Goal: Task Accomplishment & Management: Complete application form

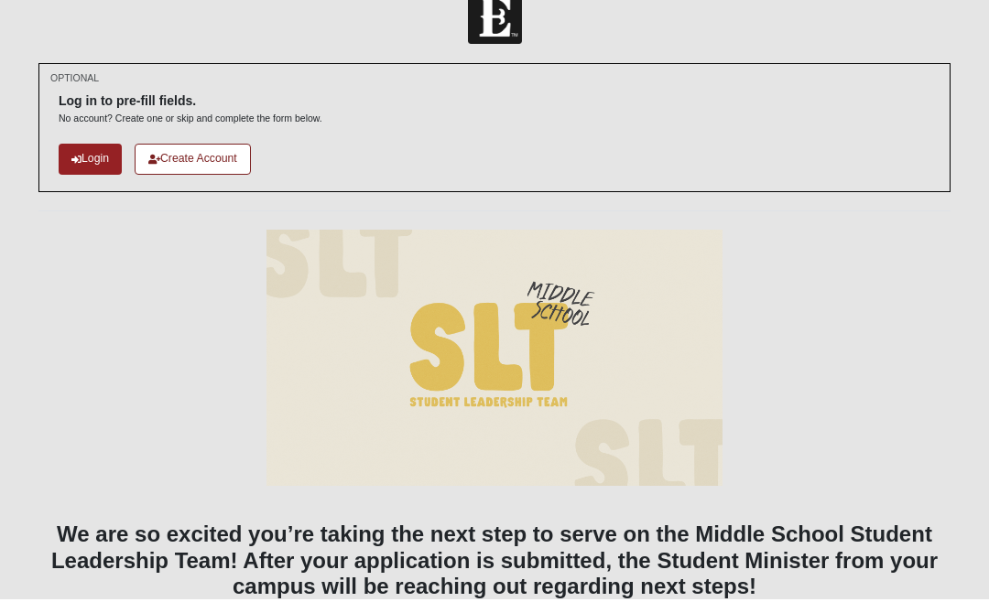
scroll to position [30, 0]
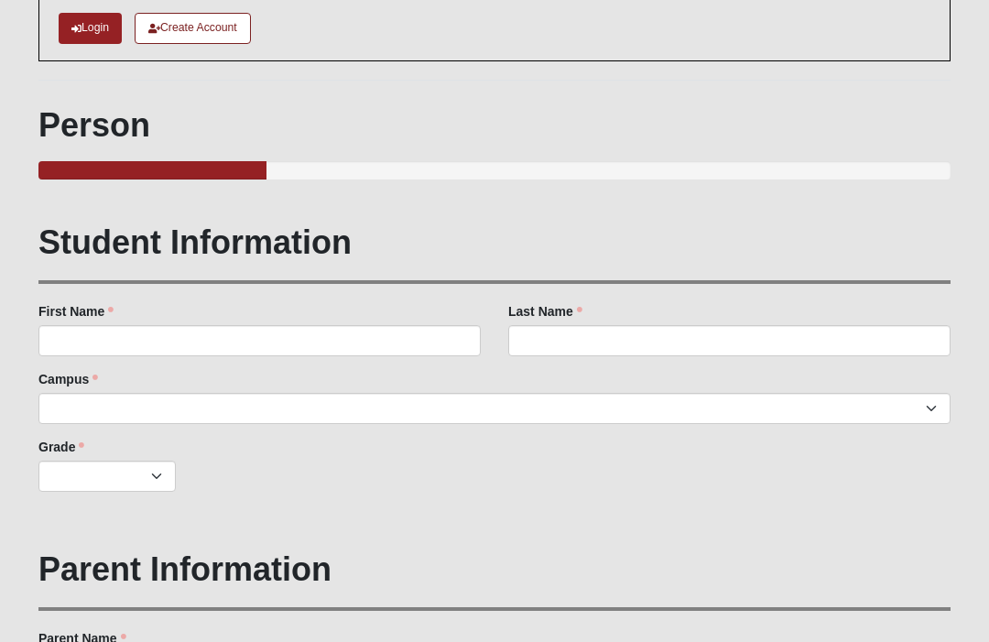
scroll to position [191, 0]
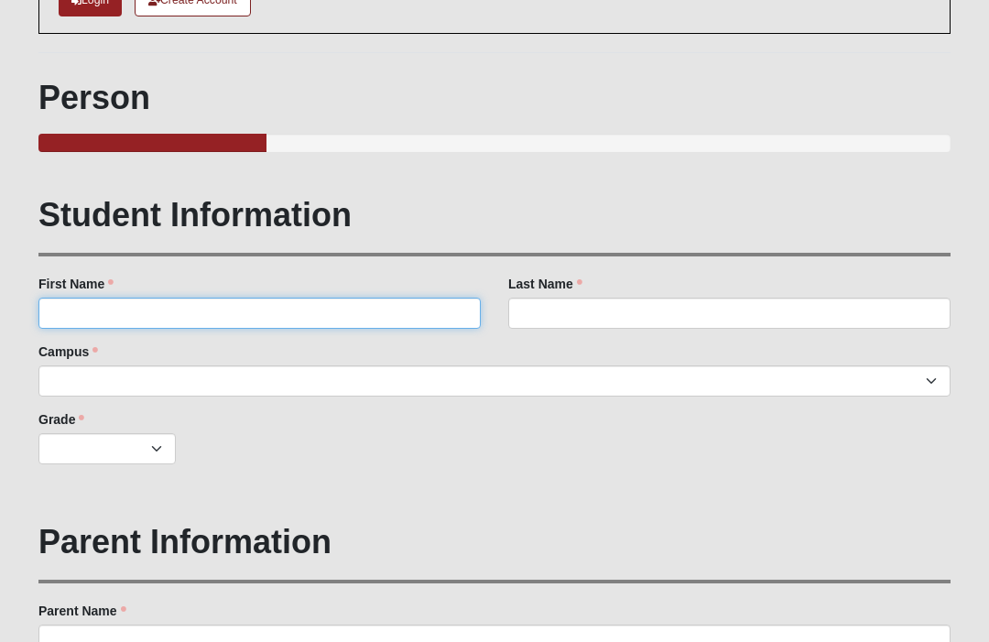
click at [312, 316] on input "First Name" at bounding box center [259, 312] width 442 height 31
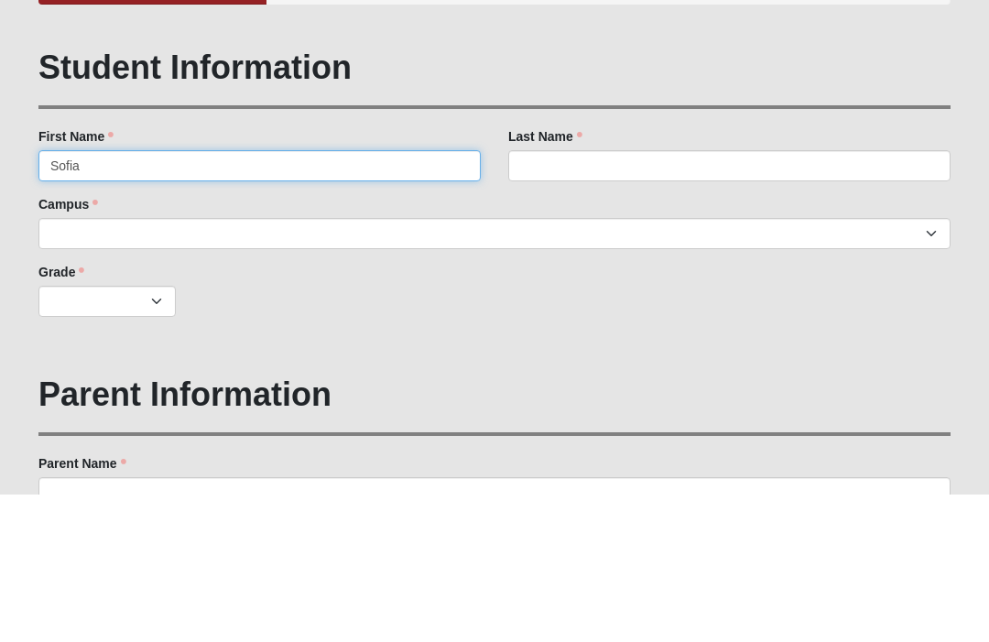
type input "Sofia"
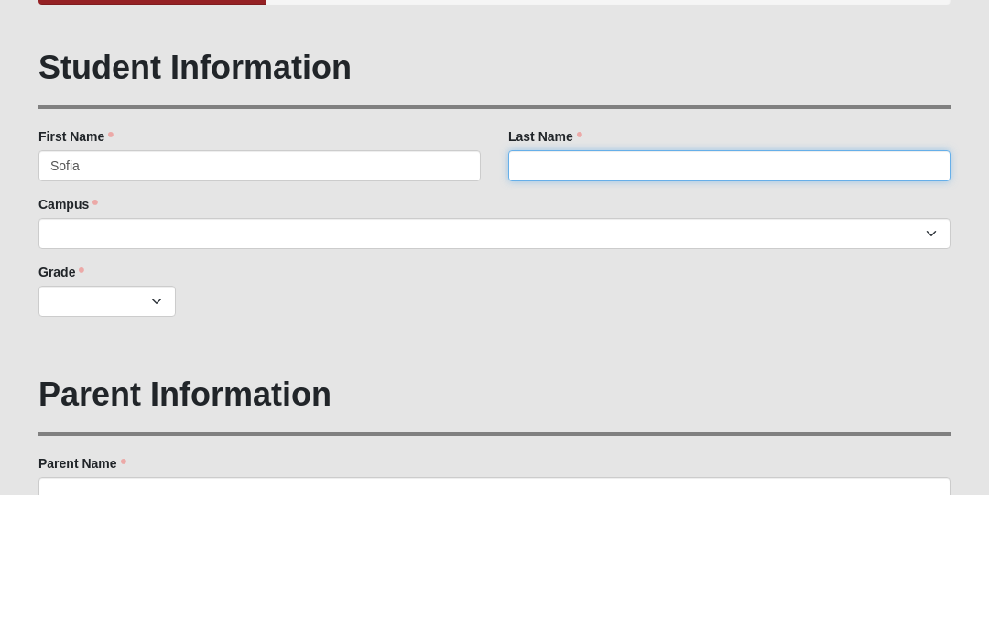
click at [628, 297] on input "Last Name" at bounding box center [729, 312] width 442 height 31
type input "[PERSON_NAME]"
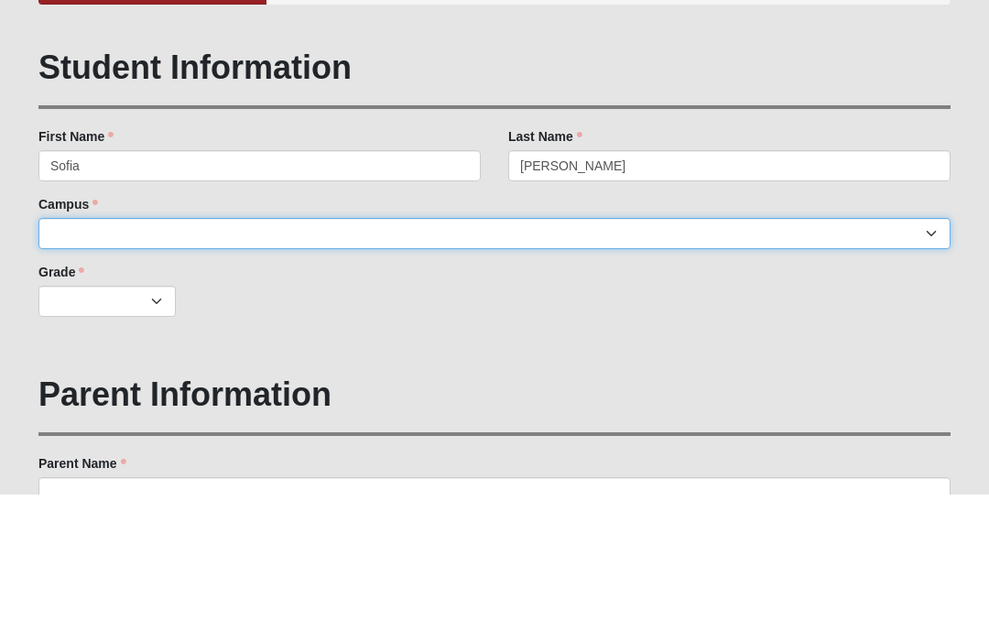
click at [81, 365] on select "Arlington Baymeadows Eleven22 Online [PERSON_NAME][GEOGRAPHIC_DATA] Jesup [GEOG…" at bounding box center [494, 380] width 912 height 31
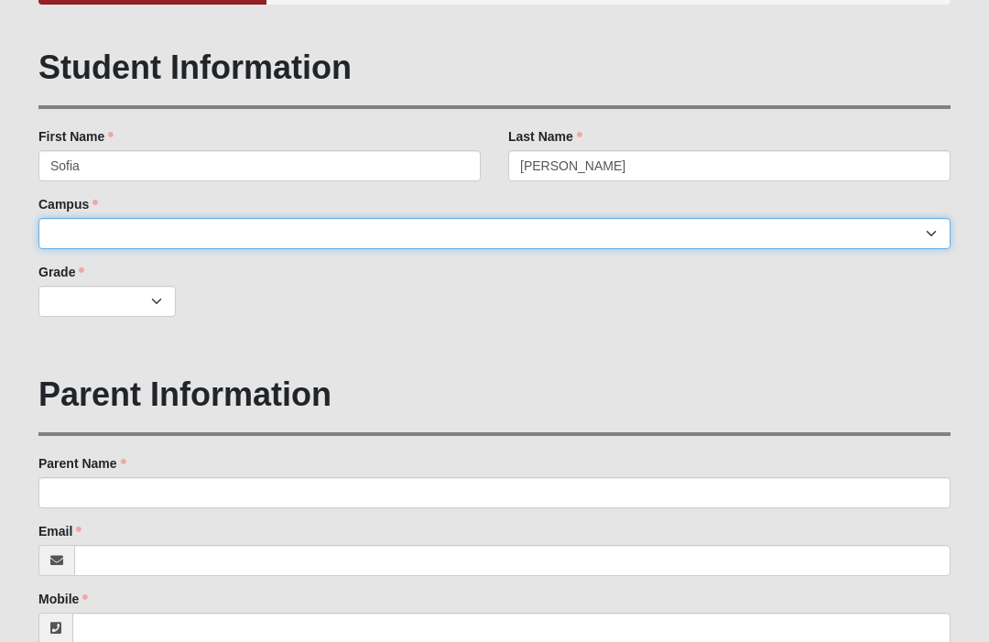
select select "3"
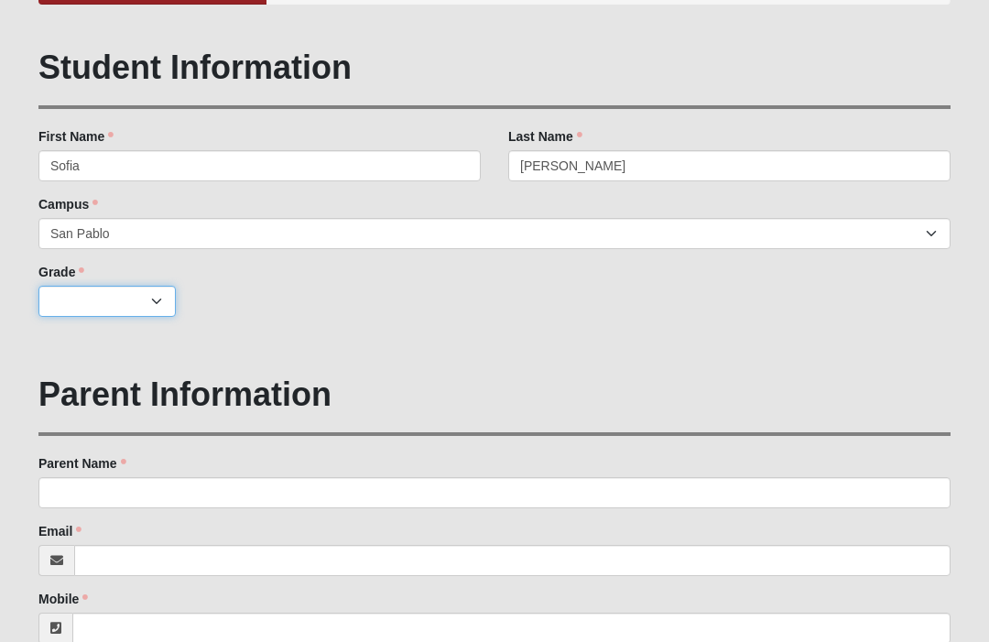
click at [173, 290] on select "K 1st 2nd 3rd 4th 5th 6th 7th 8th 9th 10th 11th 12th" at bounding box center [106, 301] width 137 height 31
select select "4"
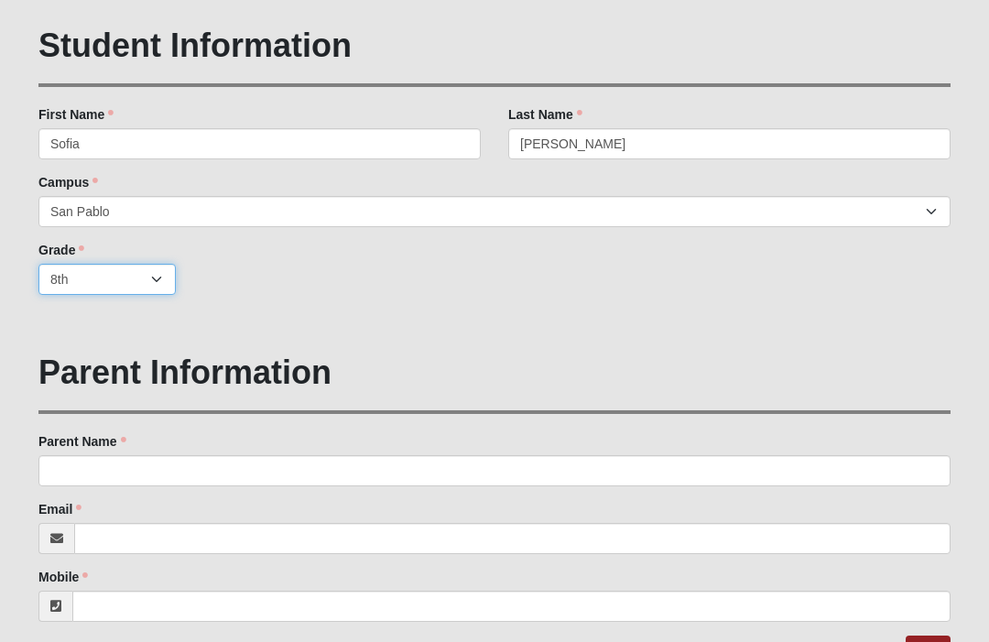
scroll to position [384, 0]
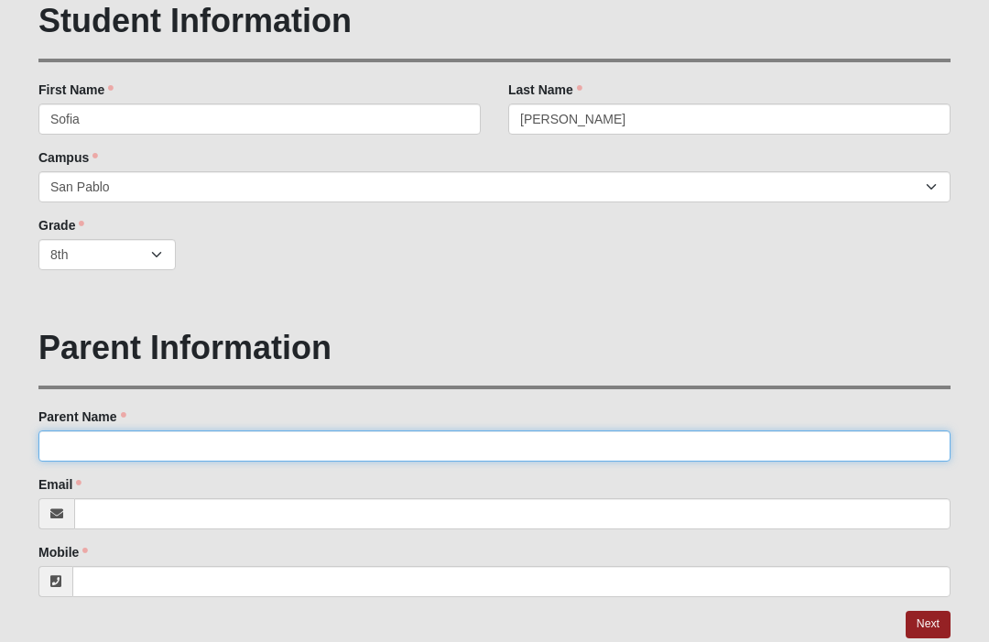
click at [310, 444] on input "Parent Name" at bounding box center [494, 446] width 912 height 31
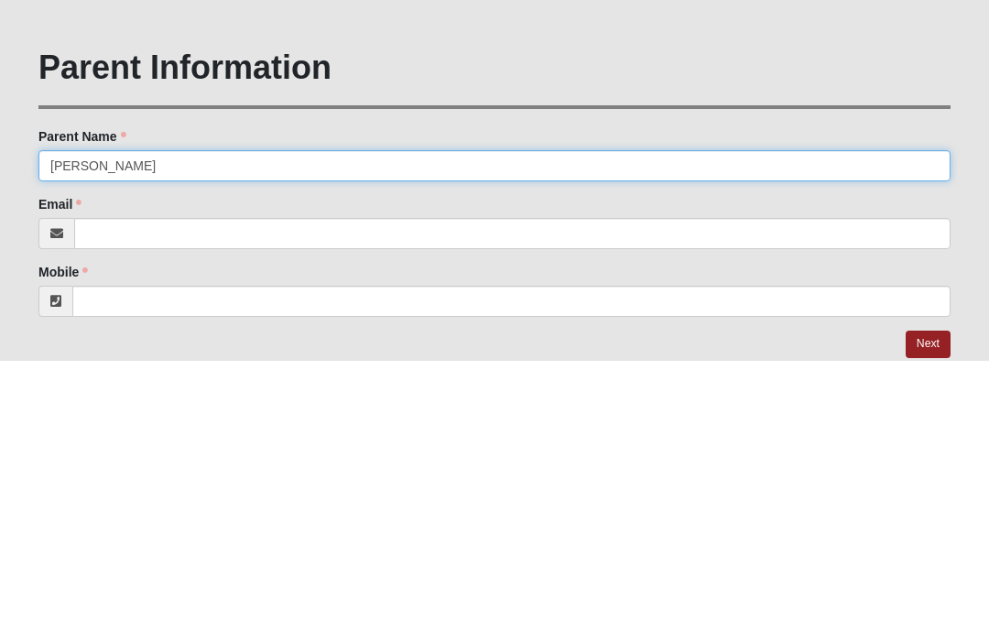
type input "[PERSON_NAME]"
click input "submit" at bounding box center [0, 0] width 0 height 0
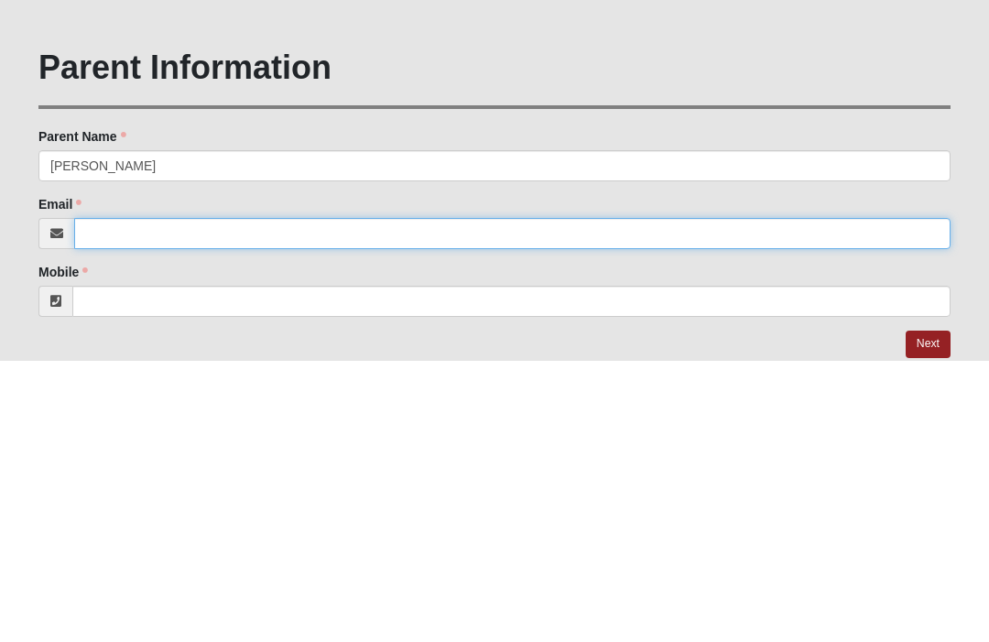
click at [94, 499] on input "Email" at bounding box center [512, 514] width 876 height 31
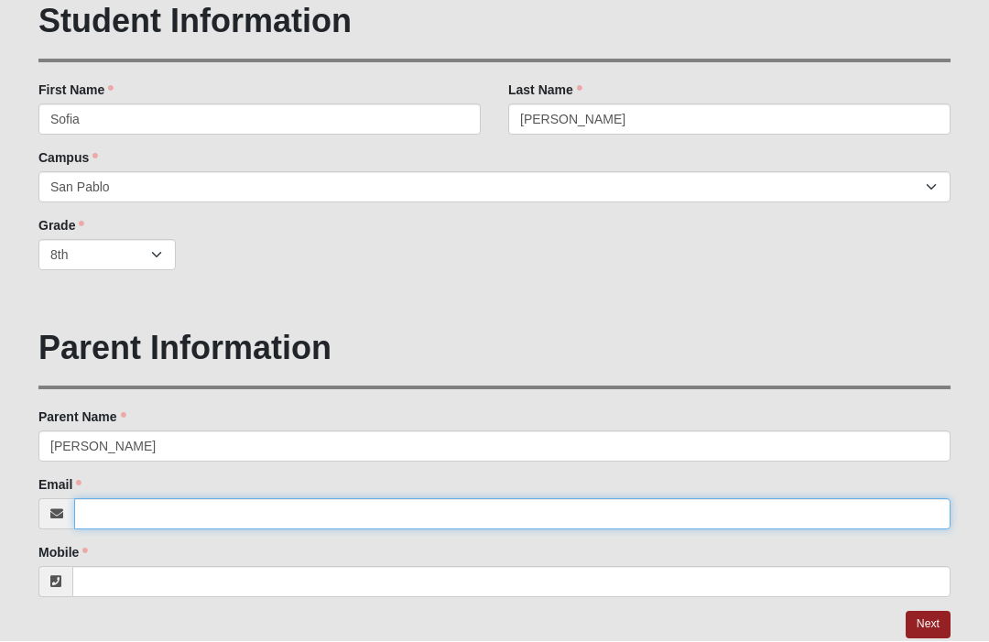
click at [118, 499] on input "Email" at bounding box center [512, 514] width 876 height 31
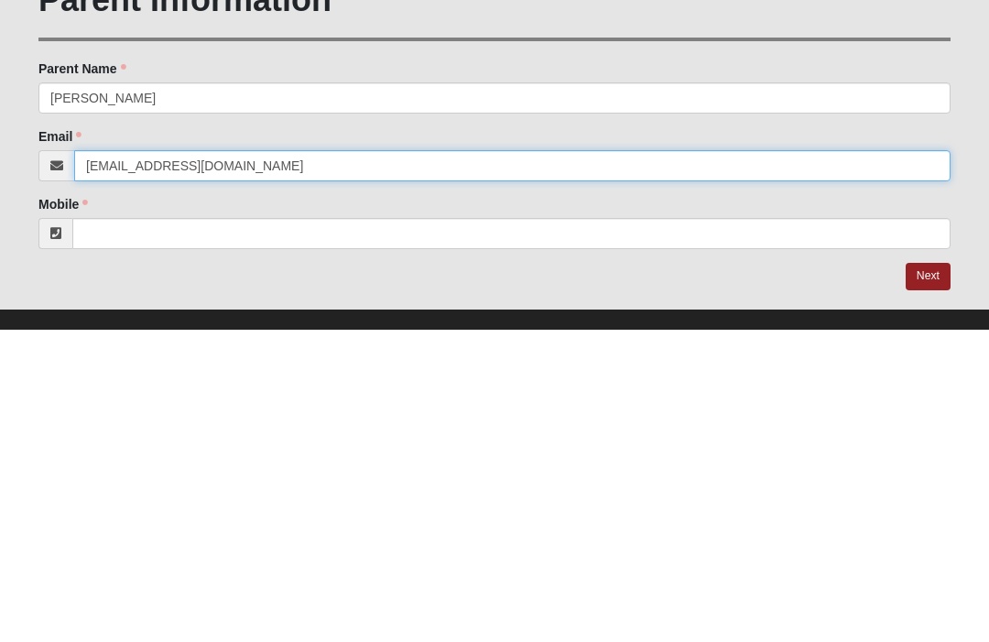
type input "[EMAIL_ADDRESS][DOMAIN_NAME]"
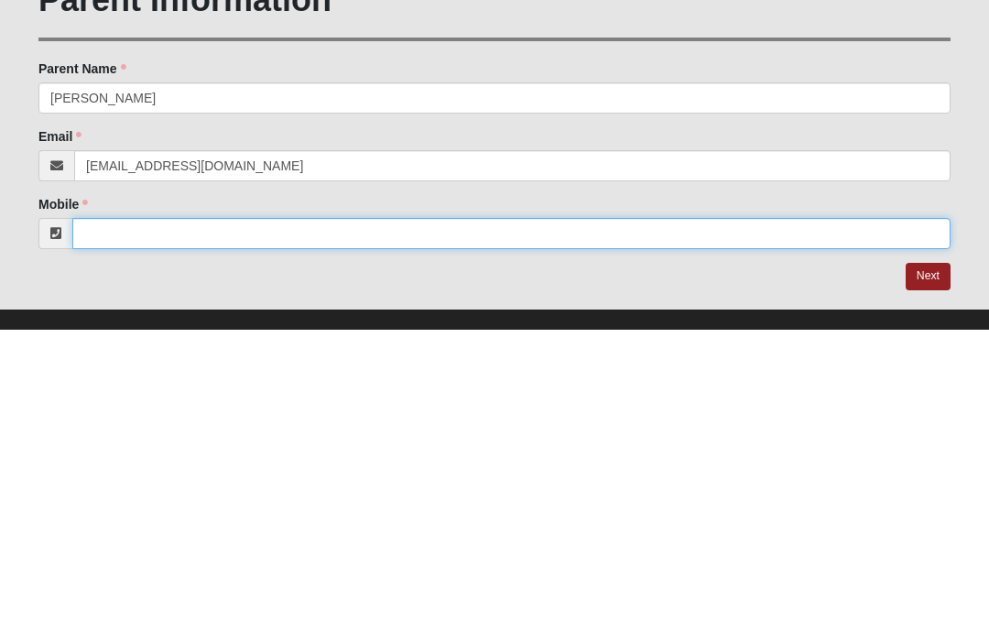
click at [122, 531] on input "Mobile" at bounding box center [511, 546] width 878 height 31
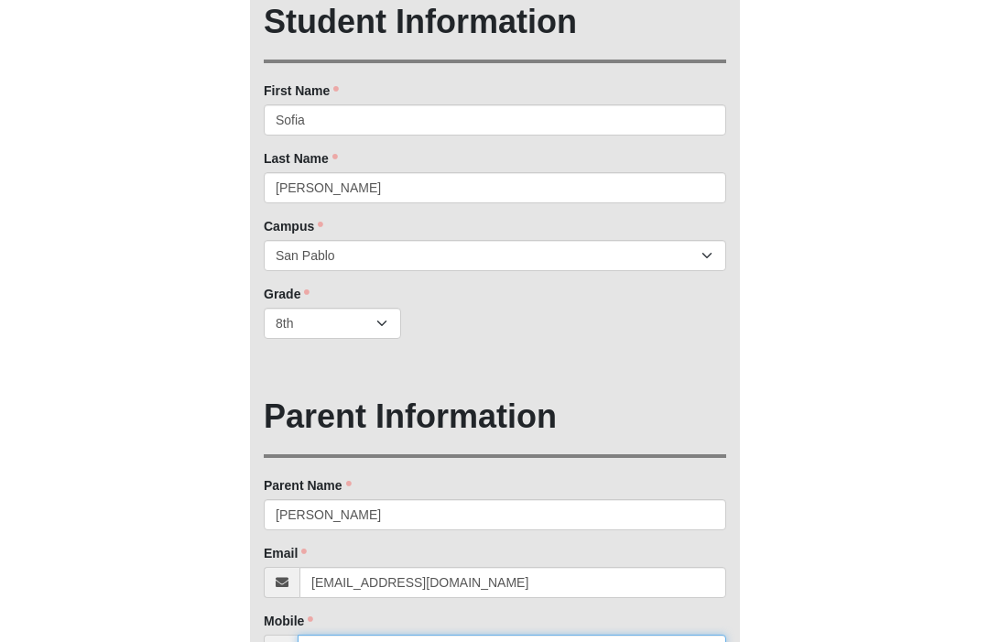
scroll to position [332, 0]
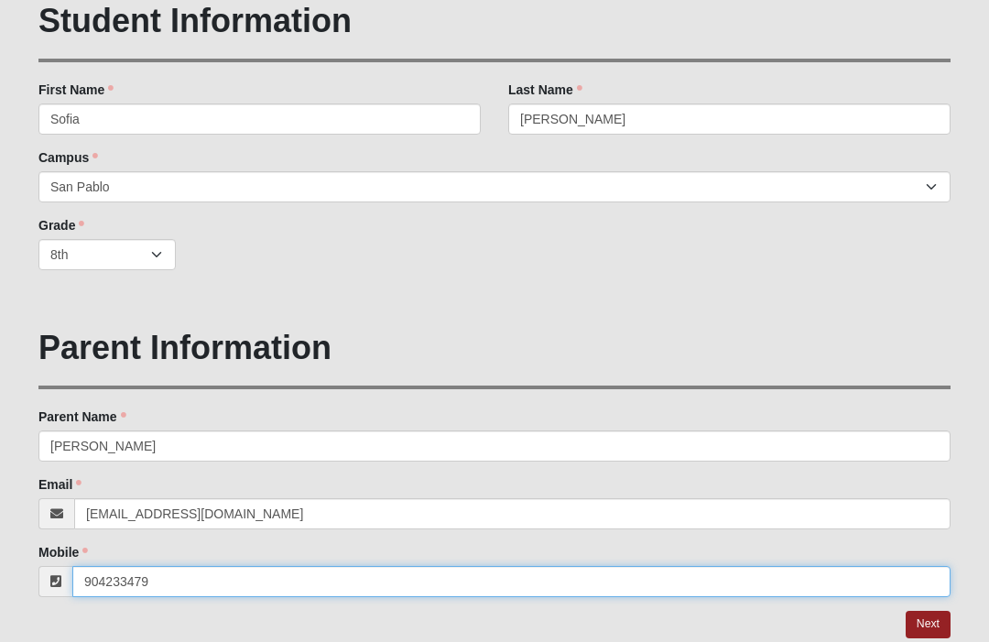
click at [299, 578] on input "904233479" at bounding box center [511, 582] width 878 height 31
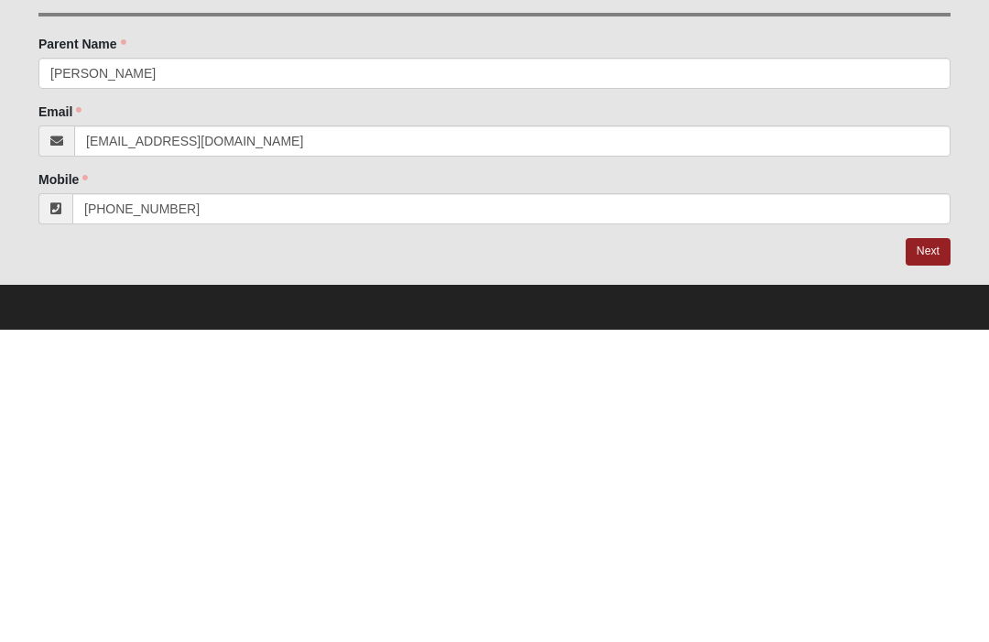
scroll to position [384, 0]
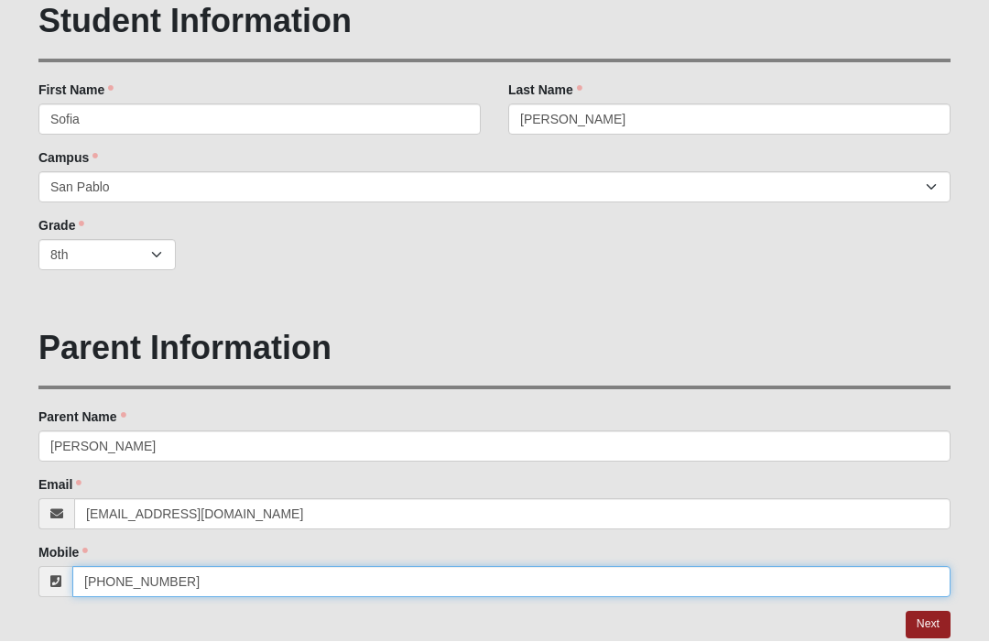
click at [226, 591] on input "[PHONE_NUMBER]" at bounding box center [511, 582] width 878 height 31
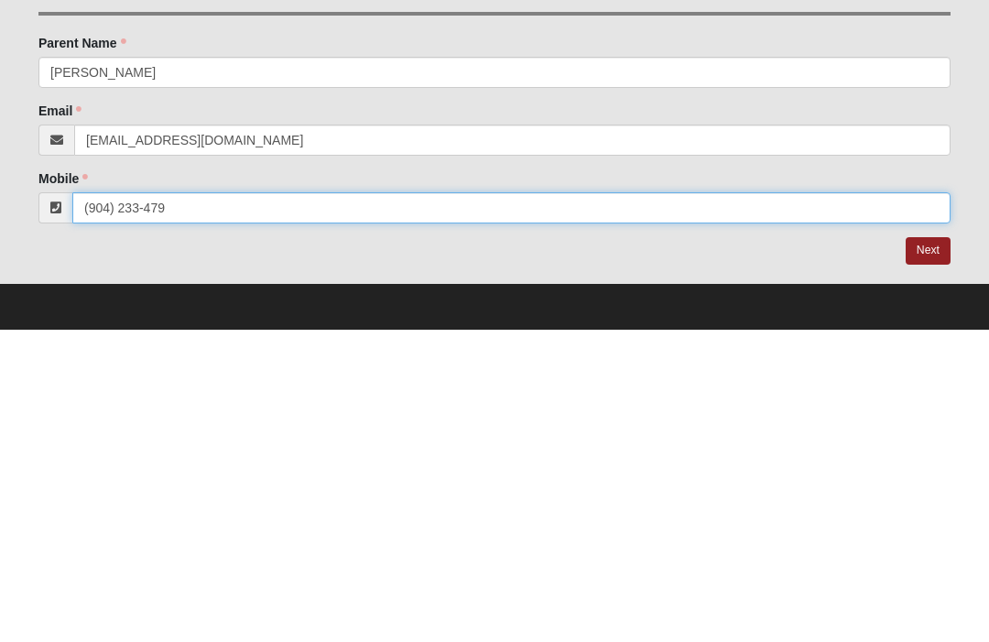
scroll to position [446, 0]
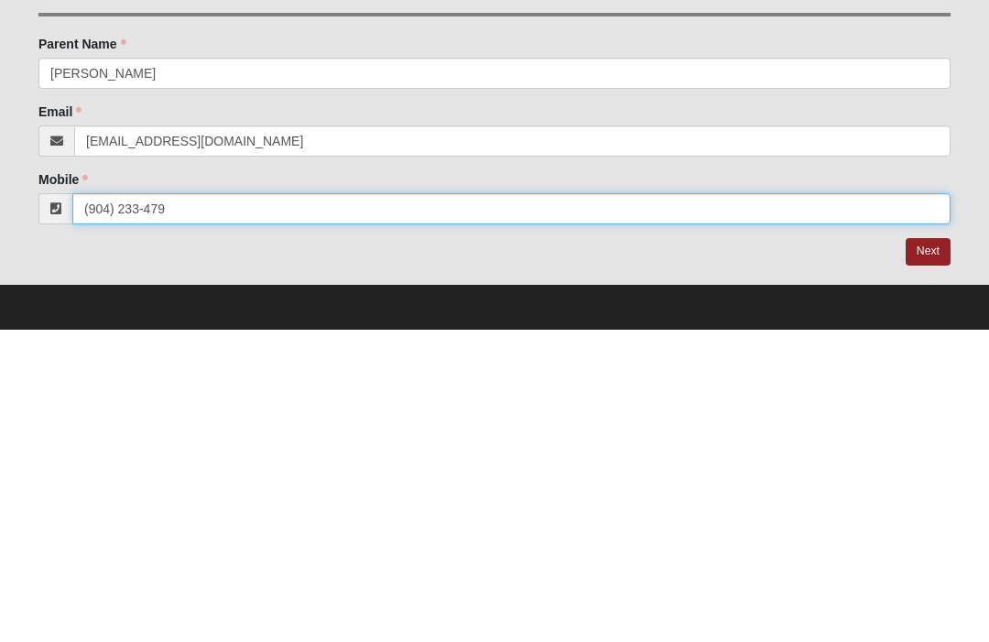
type input "[PHONE_NUMBER]"
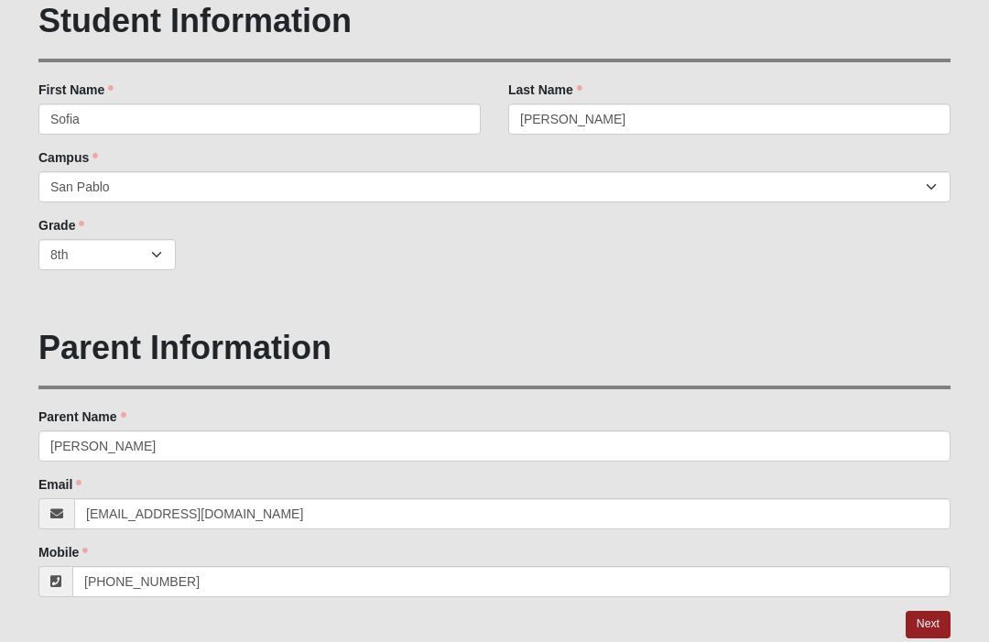
scroll to position [384, 0]
click at [933, 601] on link "Next" at bounding box center [927, 624] width 45 height 27
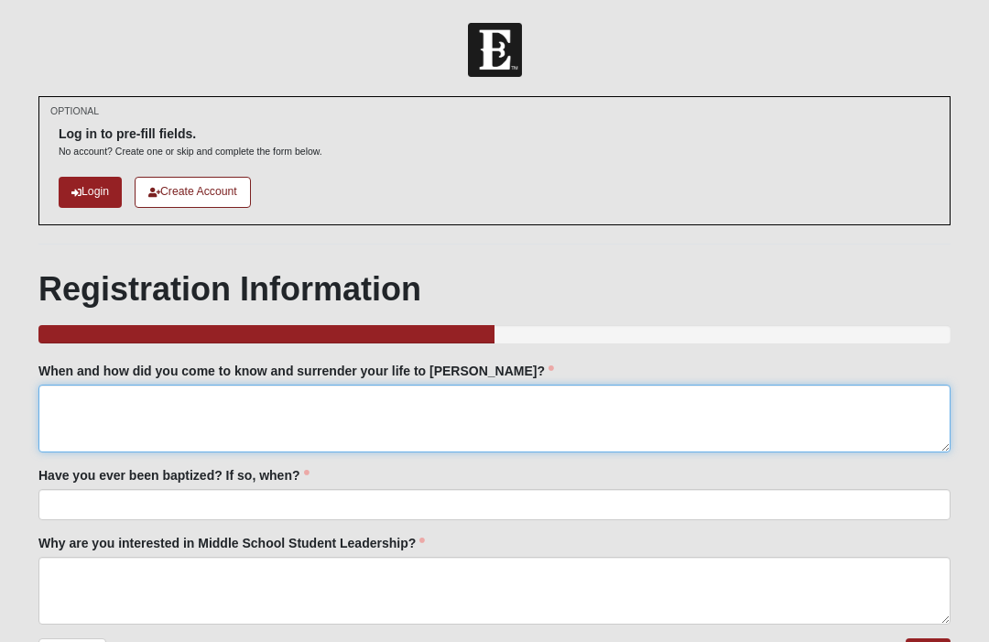
click at [467, 434] on textarea "When and how did you come to know and surrender your life to [PERSON_NAME]?" at bounding box center [494, 418] width 912 height 68
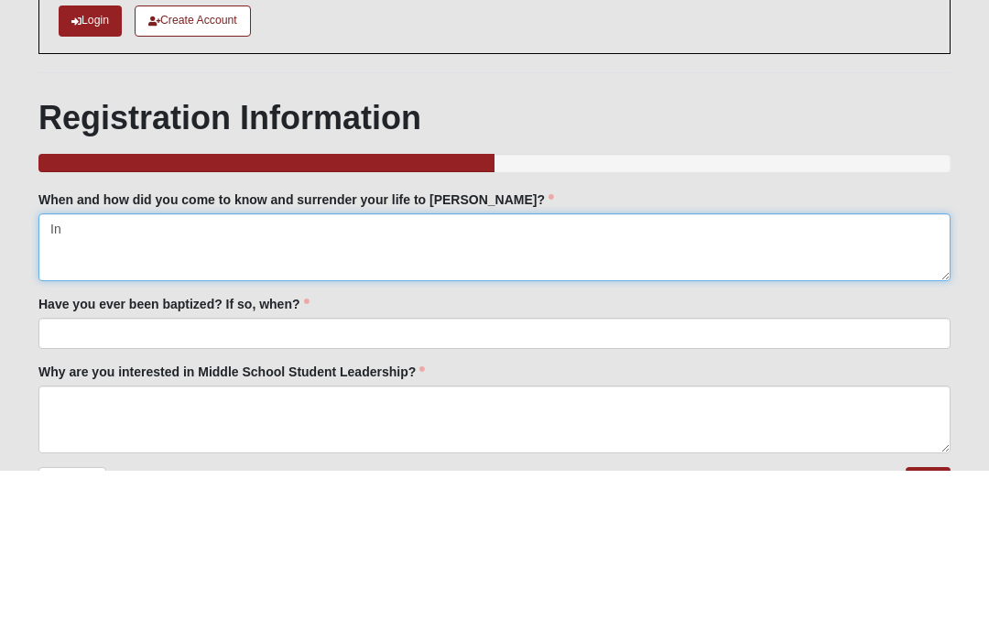
type textarea "I"
click at [148, 384] on textarea "When I was in" at bounding box center [494, 418] width 912 height 68
type textarea "When I"
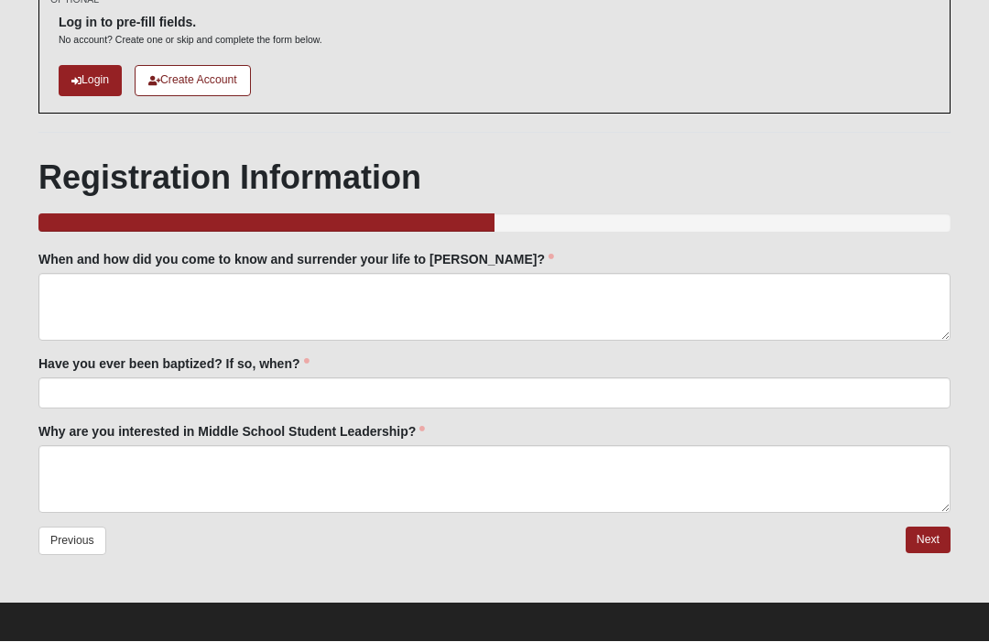
scroll to position [117, 0]
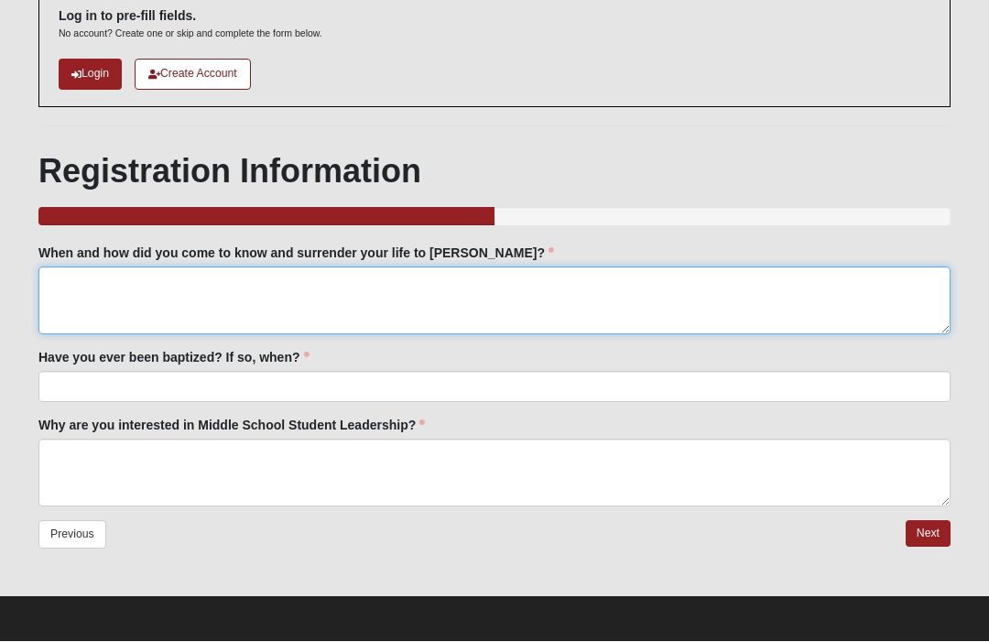
click at [438, 310] on textarea "When and how did you come to know and surrender your life to [PERSON_NAME]?" at bounding box center [494, 301] width 912 height 68
click at [400, 289] on textarea "When I was in sixth grade, my father finally showed" at bounding box center [494, 301] width 912 height 68
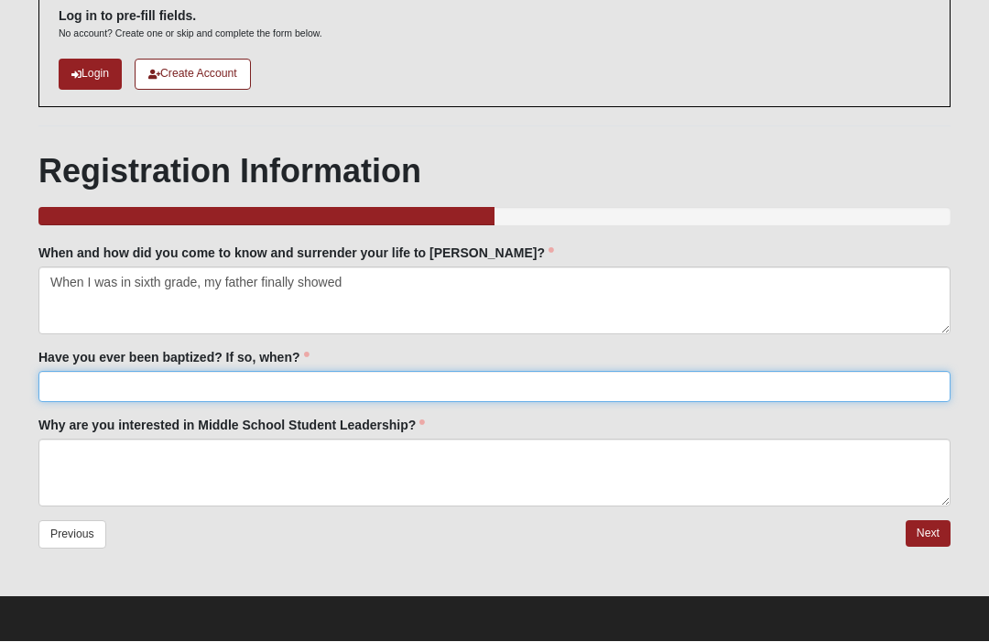
click at [568, 372] on input "Have you ever been baptized? If so, when?" at bounding box center [494, 387] width 912 height 31
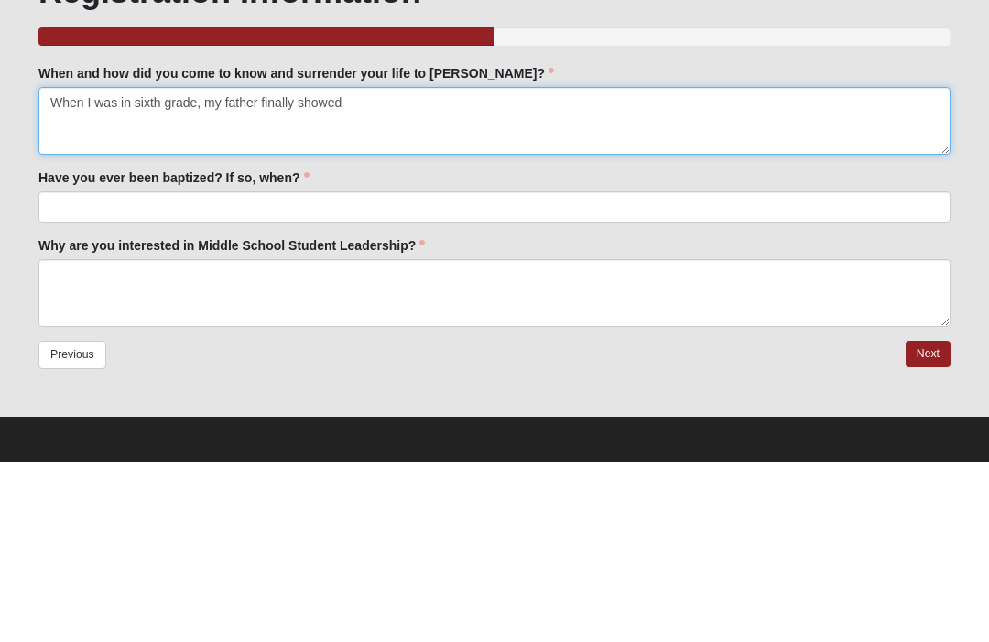
click at [389, 267] on textarea "When I was in sixth grade, my father finally showed" at bounding box center [494, 301] width 912 height 68
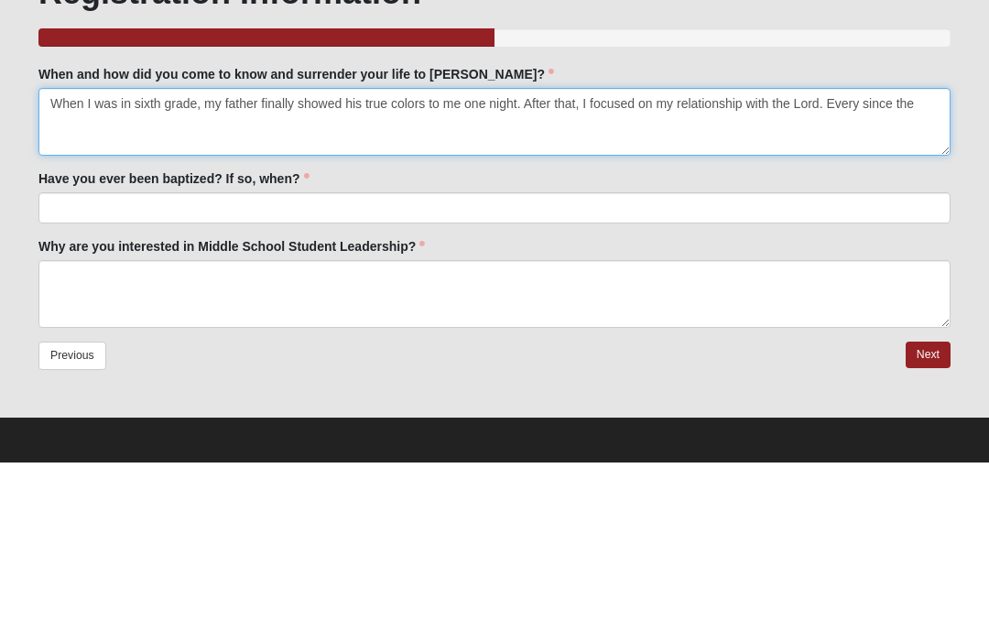
click at [920, 267] on textarea "When I was in sixth grade, my father finally showed his true colors to me one n…" at bounding box center [494, 301] width 912 height 68
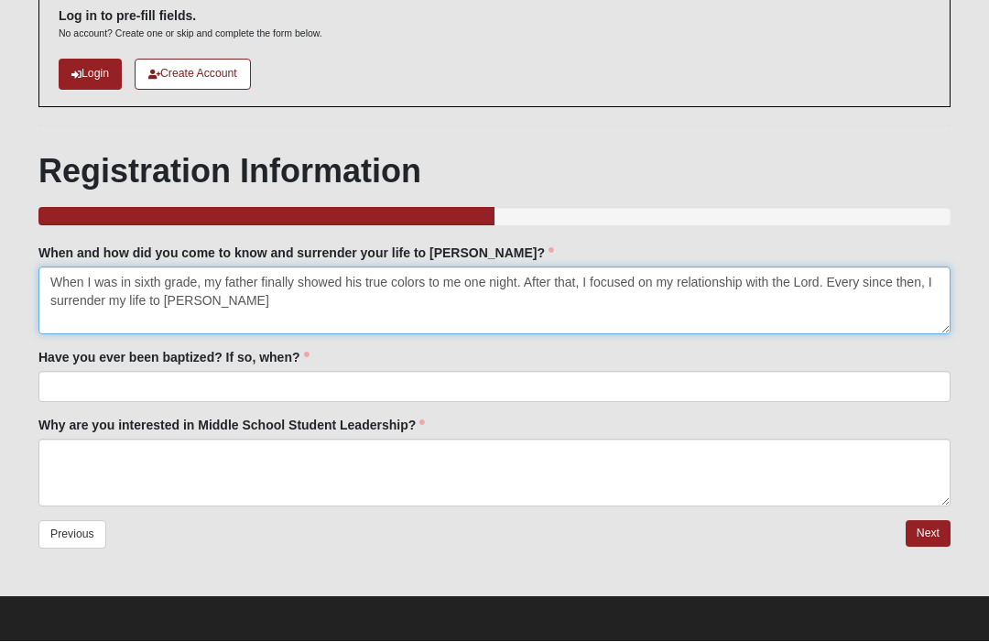
click at [247, 307] on textarea "When I was in sixth grade, my father finally showed his true colors to me one n…" at bounding box center [494, 301] width 912 height 68
type textarea "When I was in sixth grade, my father finally showed his true colors to me one n…"
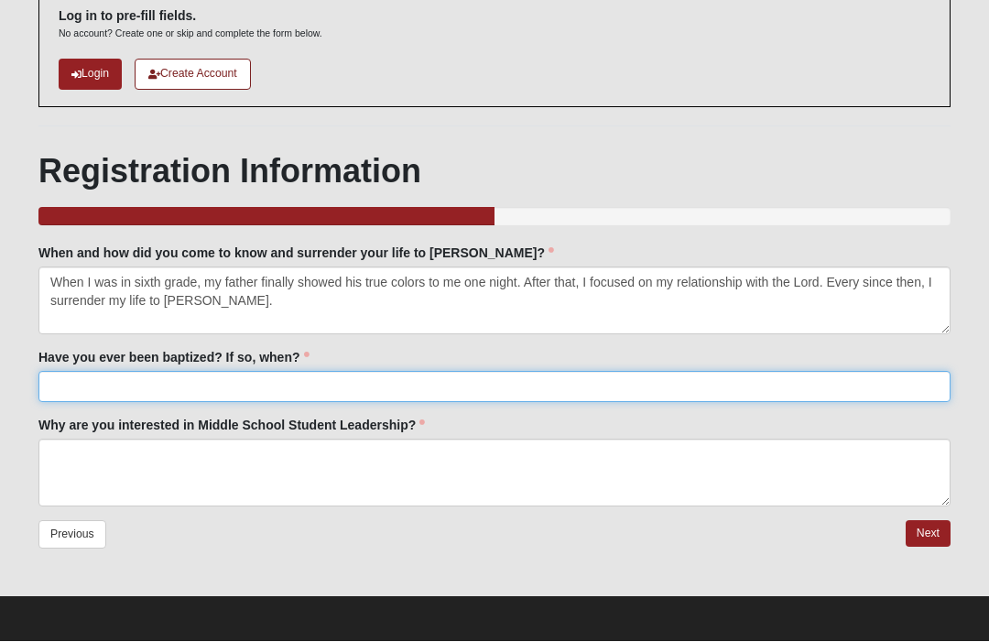
click at [467, 395] on input "Have you ever been baptized? If so, when?" at bounding box center [494, 387] width 912 height 31
type input "Yes, I got baptized in the 1st grade."
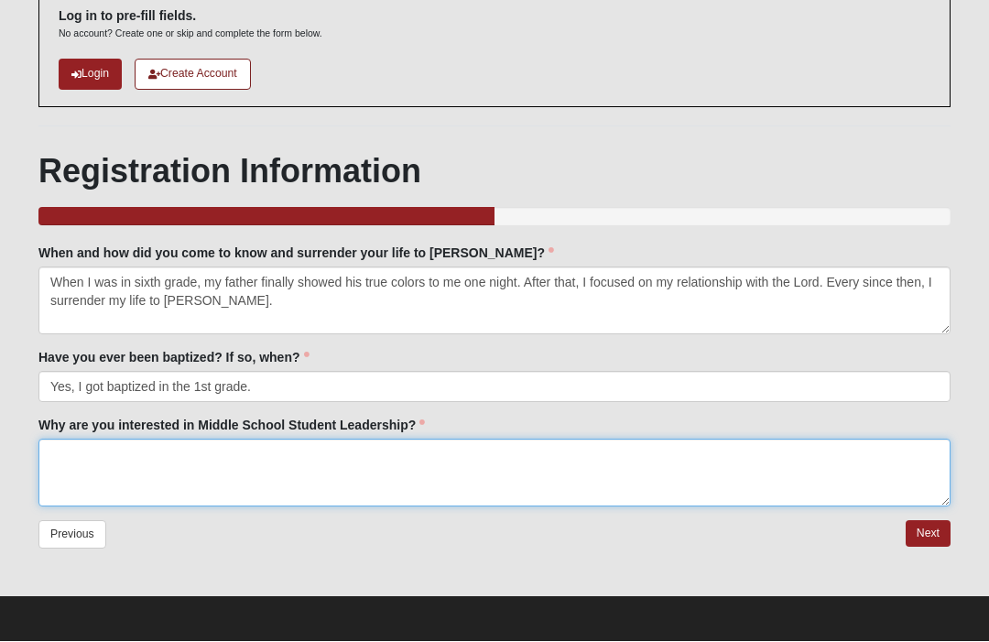
click at [643, 475] on textarea "Why are you interested in Middle School Student Leadership?" at bounding box center [494, 473] width 912 height 68
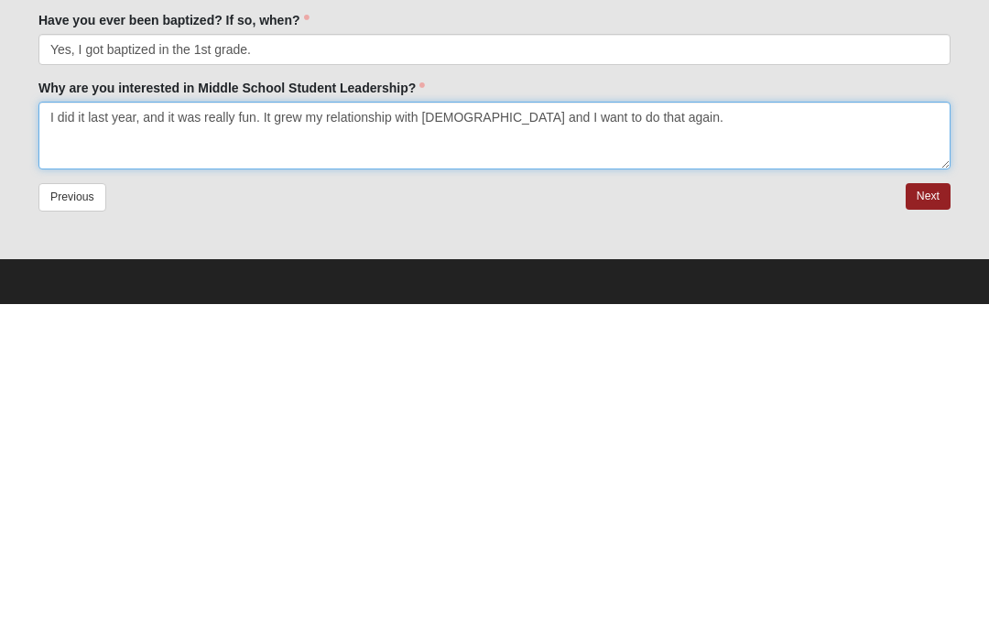
type textarea "I did it last year, and it was really fun. It grew my relationship with [DEMOGR…"
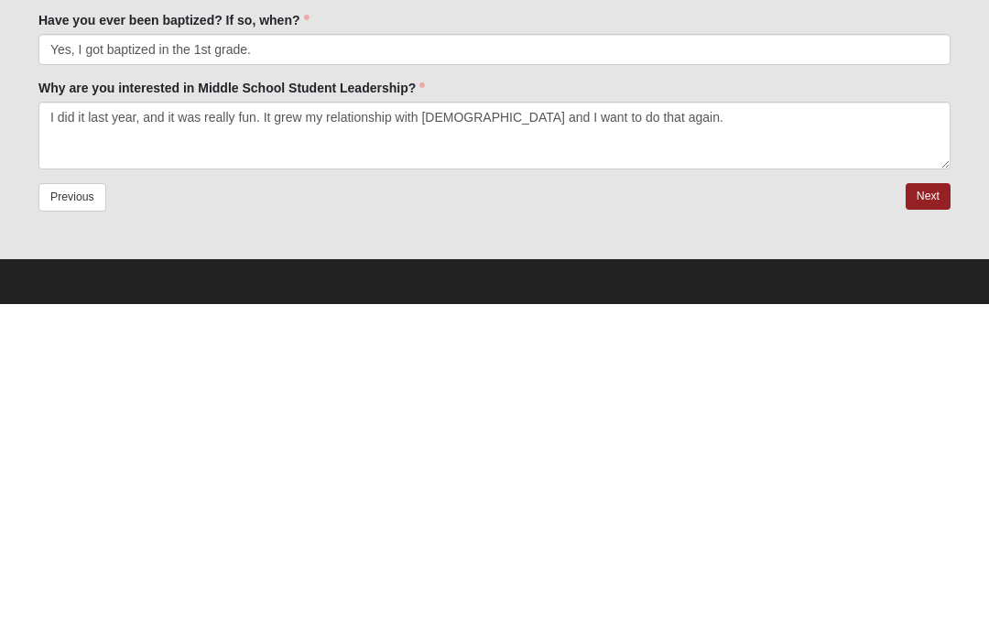
click at [917, 521] on link "Next" at bounding box center [927, 534] width 45 height 27
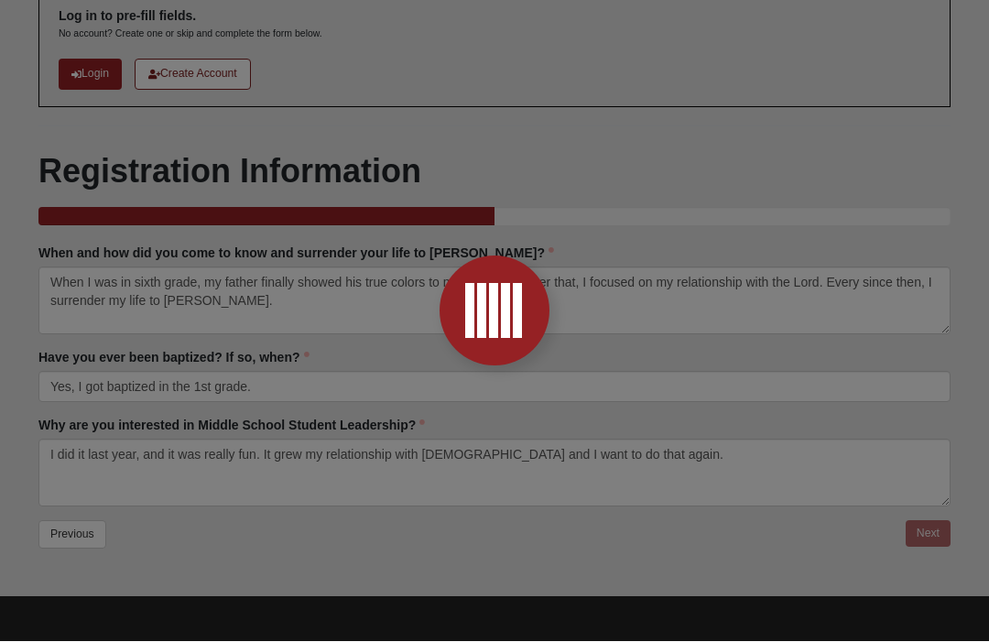
scroll to position [0, 0]
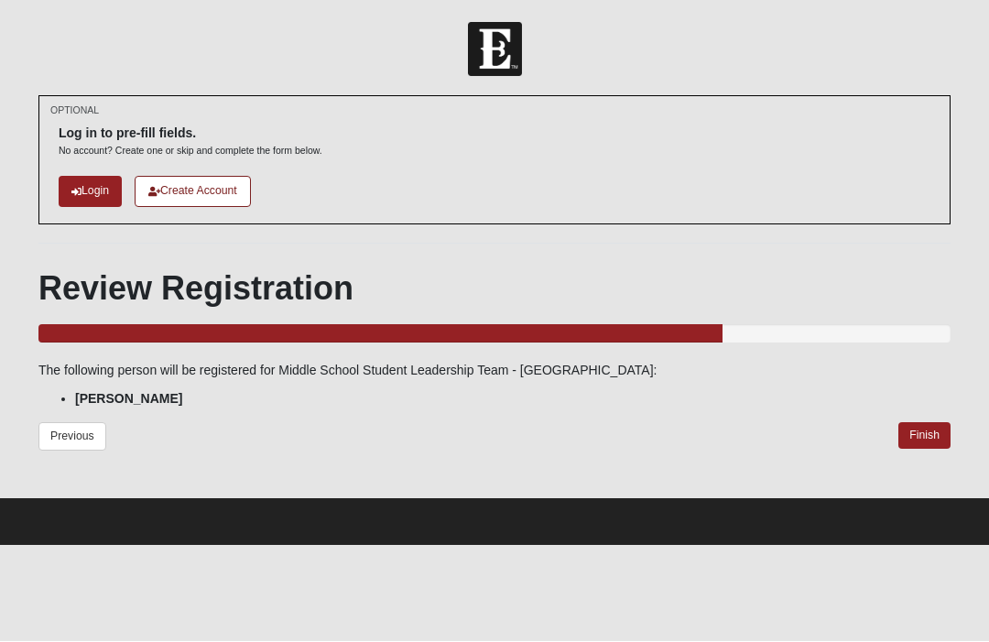
click at [926, 413] on div "Review Registration 75.000% Complete The following person will be registered fo…" at bounding box center [494, 369] width 912 height 200
click at [919, 446] on link "Finish" at bounding box center [924, 436] width 52 height 27
